Goal: Task Accomplishment & Management: Complete application form

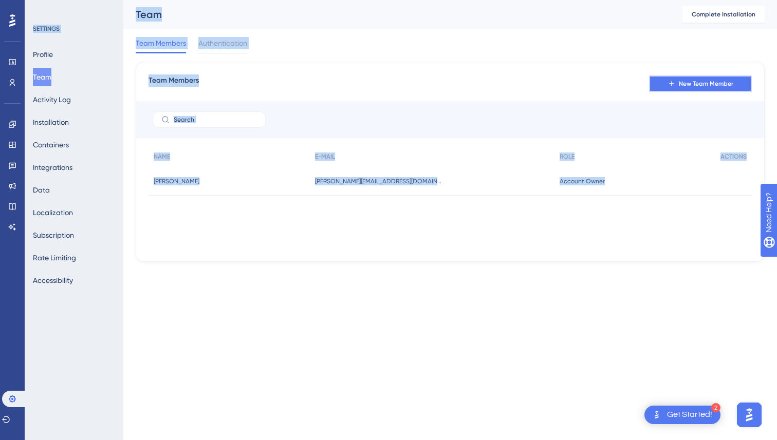
click at [689, 81] on span "New Team Member" at bounding box center [706, 84] width 54 height 8
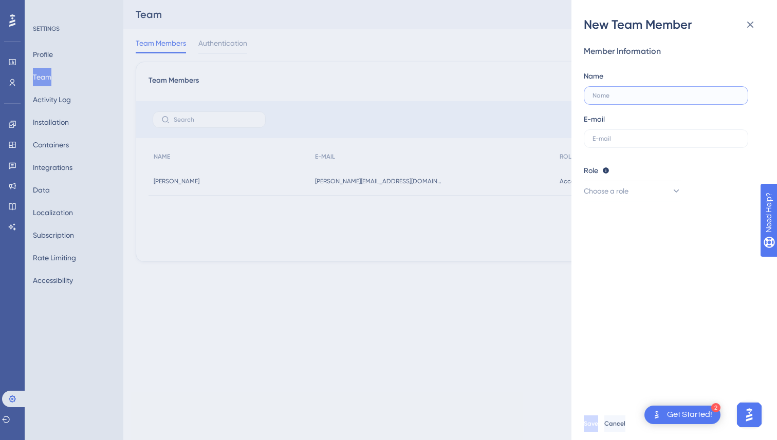
click at [655, 94] on input "text" at bounding box center [666, 95] width 147 height 7
type input "[PERSON_NAME][EMAIL_ADDRESS][DOMAIN_NAME]"
click at [664, 88] on label "[PERSON_NAME][EMAIL_ADDRESS][DOMAIN_NAME]" at bounding box center [666, 95] width 164 height 19
click at [664, 92] on input "[PERSON_NAME][EMAIL_ADDRESS][DOMAIN_NAME]" at bounding box center [666, 95] width 147 height 7
click at [656, 140] on input "text" at bounding box center [666, 138] width 147 height 7
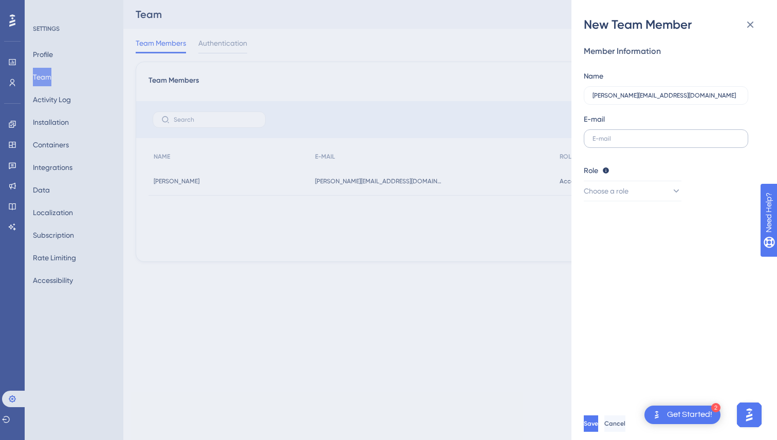
click at [621, 142] on label at bounding box center [666, 139] width 164 height 19
click at [621, 142] on input "text" at bounding box center [666, 138] width 147 height 7
paste input "[PERSON_NAME][EMAIL_ADDRESS][DOMAIN_NAME]"
type input "[PERSON_NAME][EMAIL_ADDRESS][DOMAIN_NAME]"
click at [635, 93] on input "[PERSON_NAME][EMAIL_ADDRESS][DOMAIN_NAME]" at bounding box center [666, 95] width 147 height 7
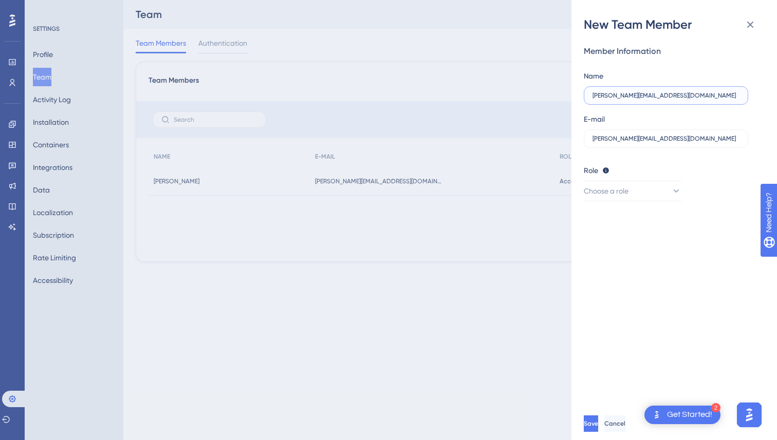
click at [635, 93] on input "[PERSON_NAME][EMAIL_ADDRESS][DOMAIN_NAME]" at bounding box center [666, 95] width 147 height 7
type input "N"
type input "[PERSON_NAME]"
click at [642, 187] on button "Choose a role" at bounding box center [633, 191] width 98 height 21
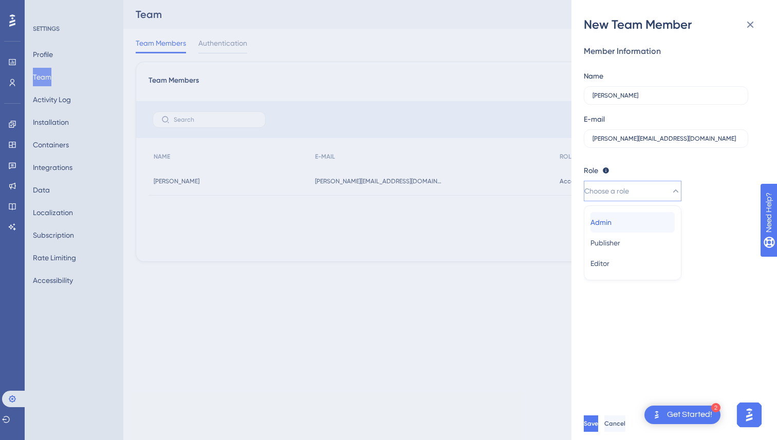
click at [634, 226] on div "Admin Admin" at bounding box center [633, 222] width 84 height 21
click at [598, 425] on button "Save" at bounding box center [591, 424] width 14 height 16
